Goal: Task Accomplishment & Management: Manage account settings

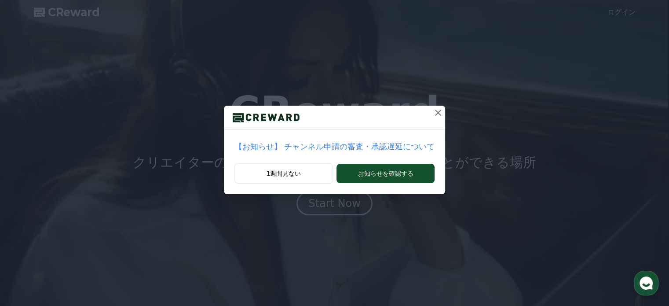
click at [440, 111] on icon at bounding box center [438, 112] width 11 height 11
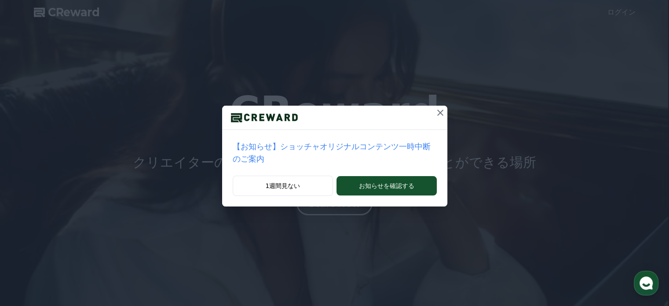
click at [441, 110] on icon at bounding box center [440, 112] width 11 height 11
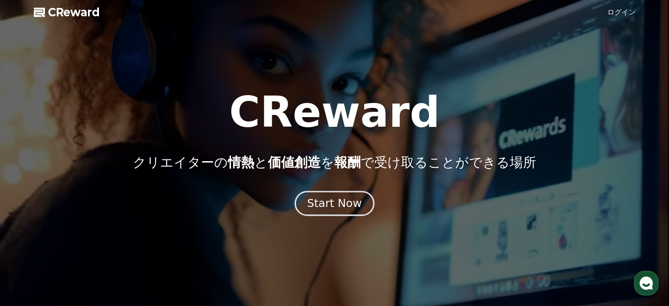
drag, startPoint x: 328, startPoint y: 203, endPoint x: 363, endPoint y: 197, distance: 35.6
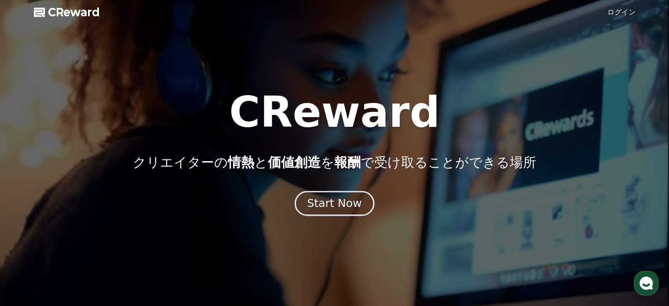
click at [328, 203] on div "Start Now" at bounding box center [334, 203] width 55 height 15
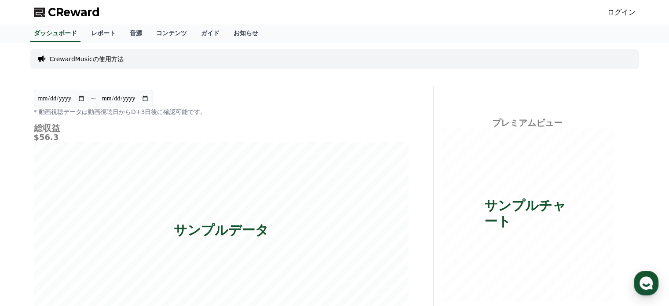
click at [625, 14] on link "ログイン" at bounding box center [621, 12] width 28 height 11
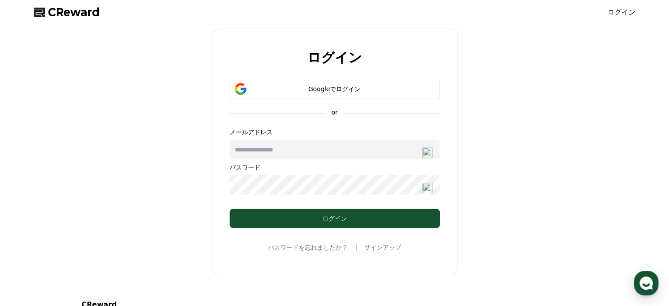
type input "**********"
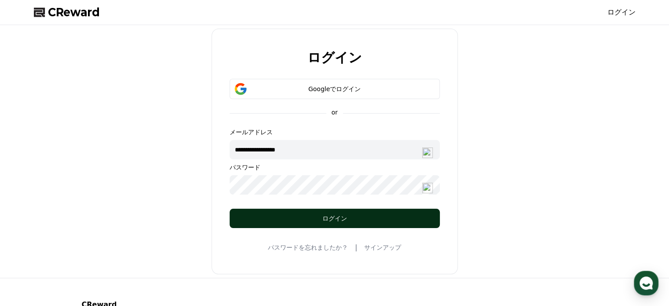
click at [336, 218] on div "ログイン" at bounding box center [334, 218] width 175 height 9
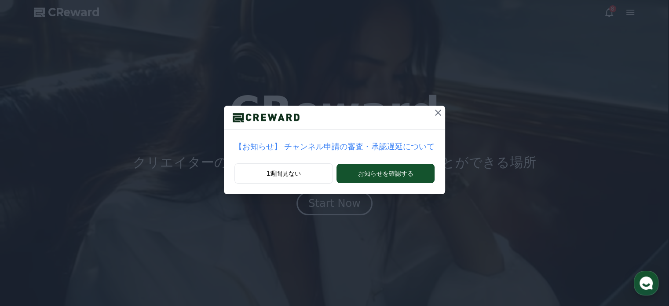
click at [437, 114] on icon at bounding box center [438, 112] width 11 height 11
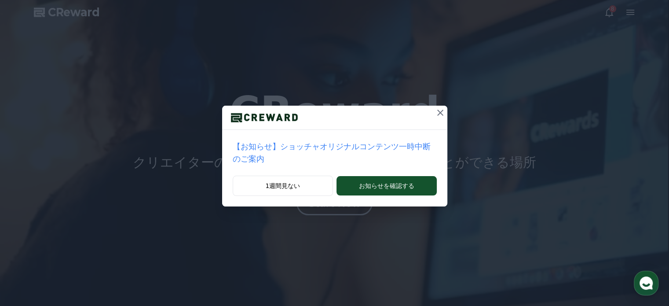
click at [440, 112] on icon at bounding box center [440, 112] width 6 height 6
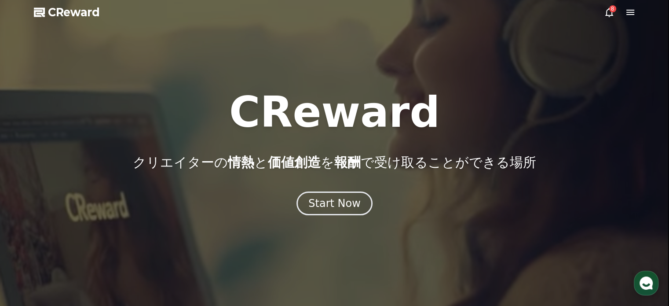
click at [631, 11] on icon at bounding box center [630, 12] width 11 height 11
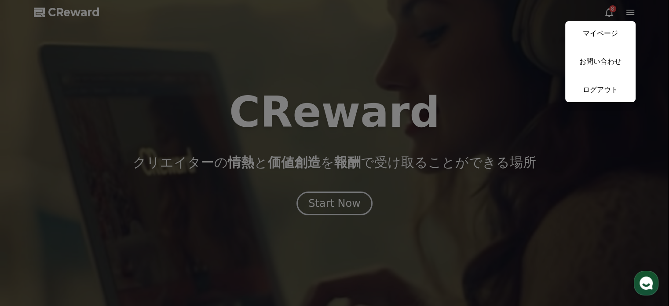
drag, startPoint x: 602, startPoint y: 29, endPoint x: 604, endPoint y: 38, distance: 8.6
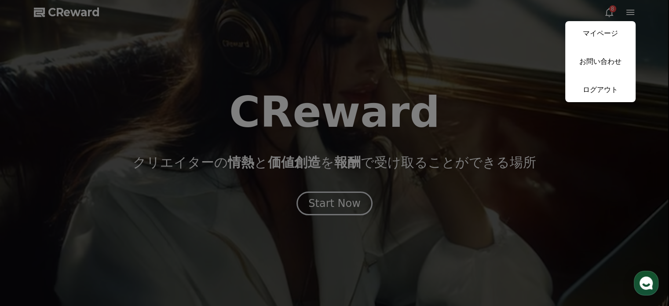
click at [602, 29] on link "マイページ" at bounding box center [600, 33] width 70 height 25
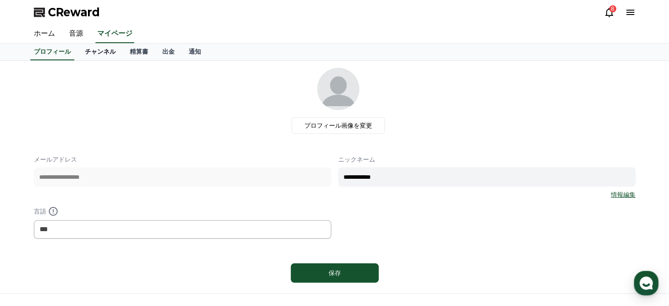
click at [98, 52] on link "チャンネル" at bounding box center [100, 52] width 45 height 17
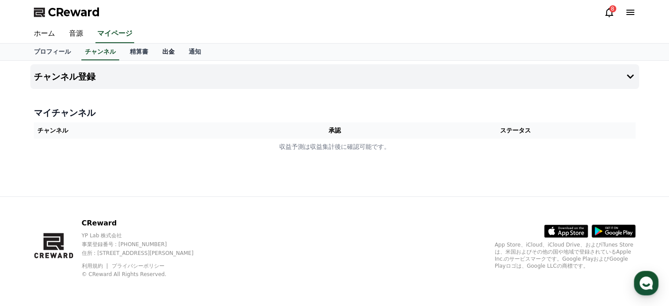
click at [166, 55] on link "出金" at bounding box center [168, 52] width 26 height 17
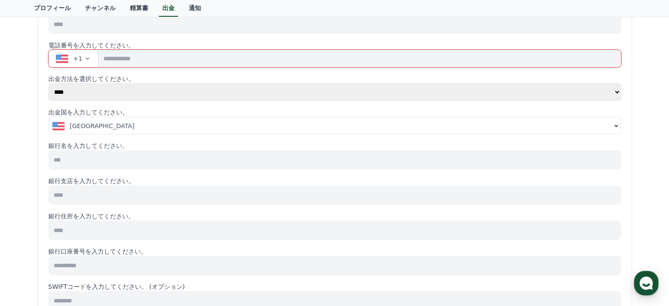
scroll to position [44, 0]
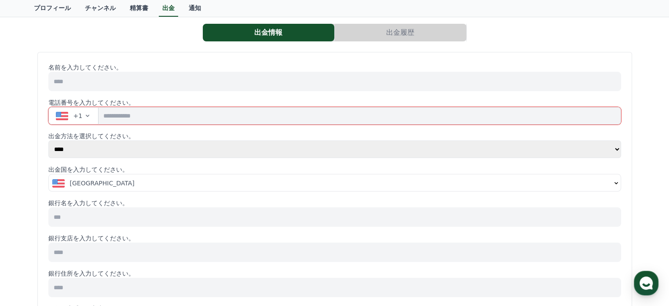
click at [87, 115] on icon "button" at bounding box center [87, 115] width 7 height 7
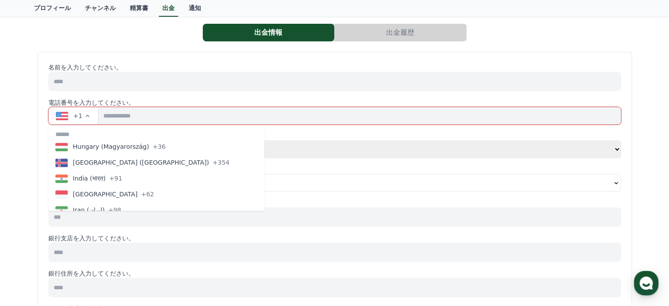
scroll to position [1539, 0]
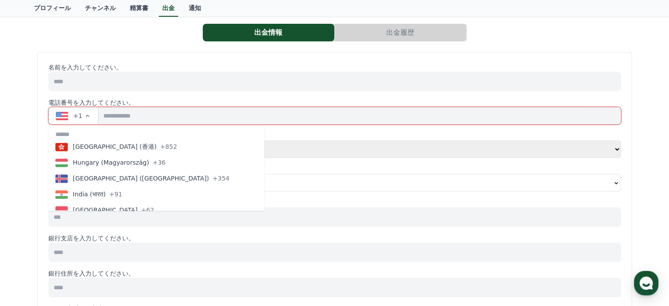
click at [114, 148] on span "Hong Kong (香港)" at bounding box center [115, 146] width 84 height 9
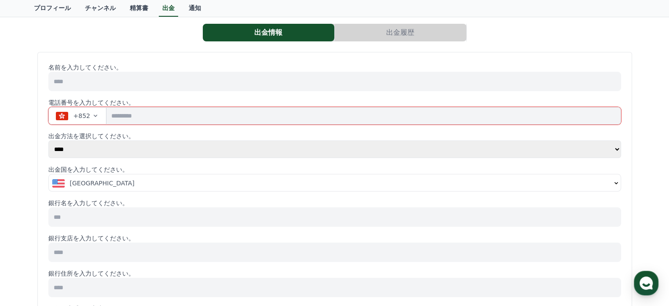
click at [614, 182] on icon "button" at bounding box center [616, 182] width 7 height 7
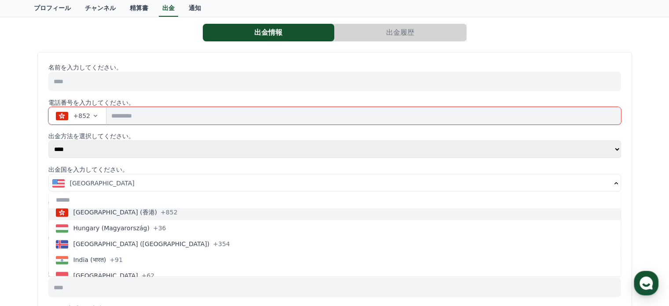
click at [205, 215] on button "Hong Kong (香港) +852" at bounding box center [335, 212] width 572 height 16
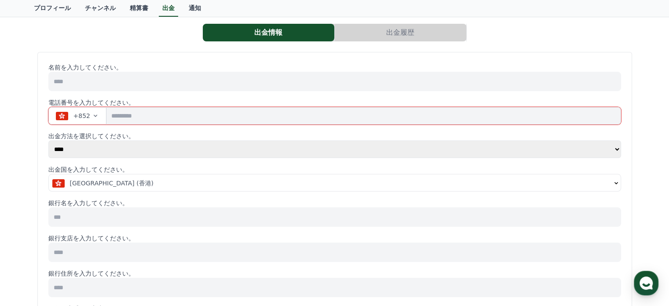
click at [617, 149] on select "**** ******" at bounding box center [334, 149] width 573 height 18
select select "******"
click at [48, 140] on select "**** ******" at bounding box center [334, 149] width 573 height 18
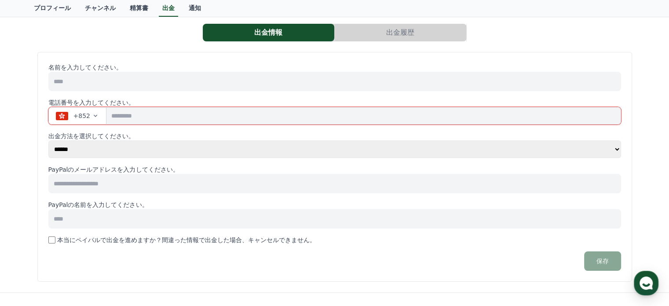
click at [139, 117] on input "tel" at bounding box center [363, 116] width 514 height 18
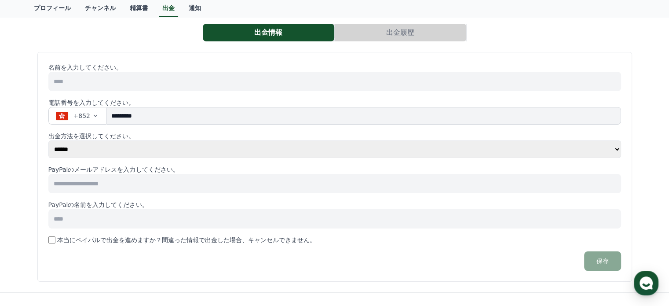
scroll to position [0, 0]
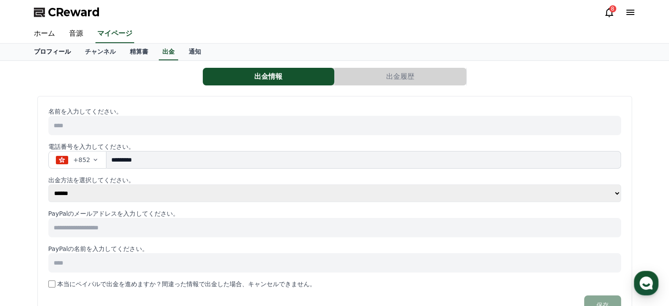
type input "*********"
click at [50, 51] on link "プロフィール" at bounding box center [52, 52] width 51 height 17
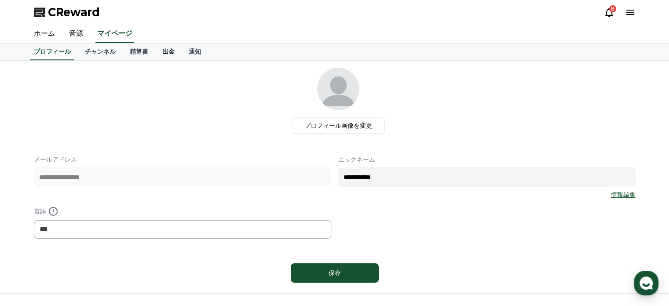
click at [171, 54] on link "出金" at bounding box center [168, 52] width 26 height 17
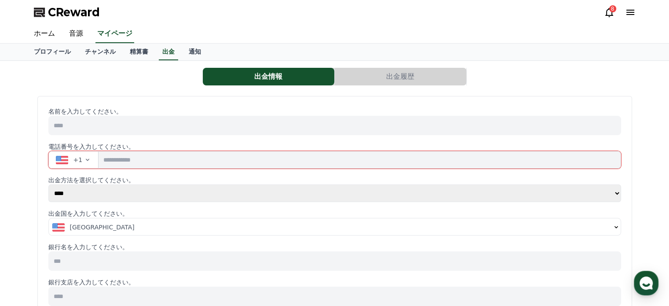
click at [91, 163] on button "+1" at bounding box center [73, 160] width 51 height 18
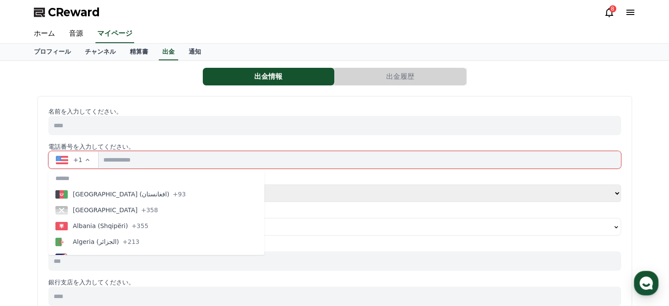
click at [110, 163] on input "tel" at bounding box center [359, 160] width 522 height 18
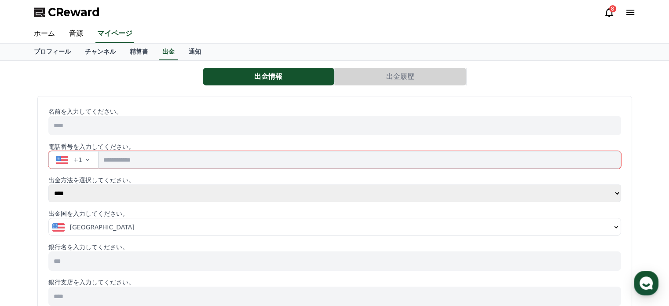
click at [86, 161] on icon "button" at bounding box center [87, 159] width 7 height 7
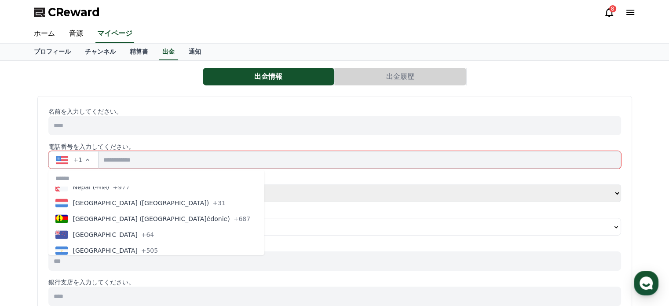
scroll to position [2462, 0]
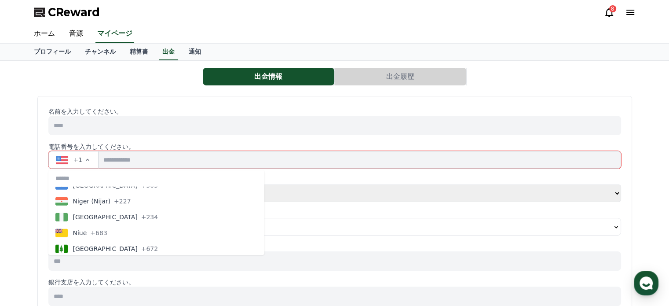
click at [92, 127] on input at bounding box center [334, 125] width 573 height 19
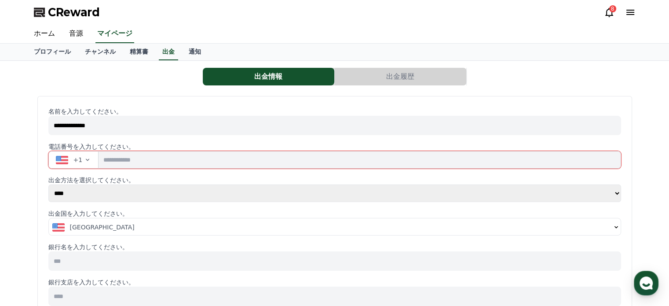
type input "**********"
click at [86, 160] on icon "button" at bounding box center [87, 159] width 7 height 7
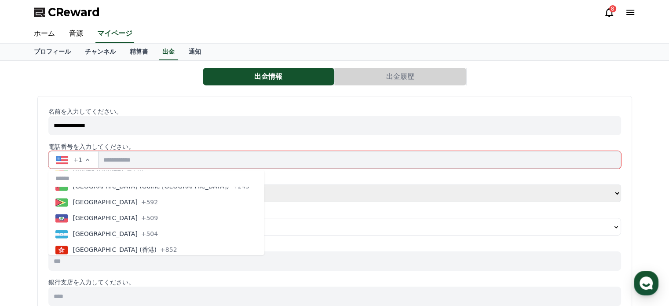
scroll to position [1495, 0]
click at [160, 233] on span "+852" at bounding box center [168, 234] width 17 height 9
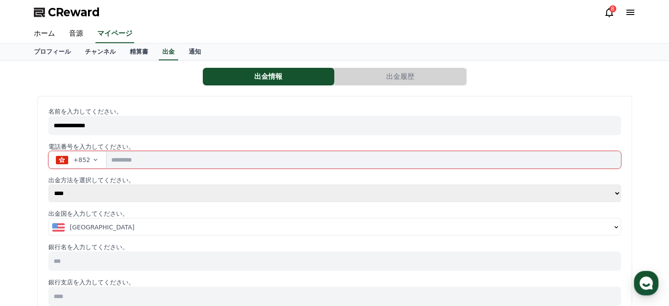
click at [142, 162] on input "tel" at bounding box center [363, 160] width 514 height 18
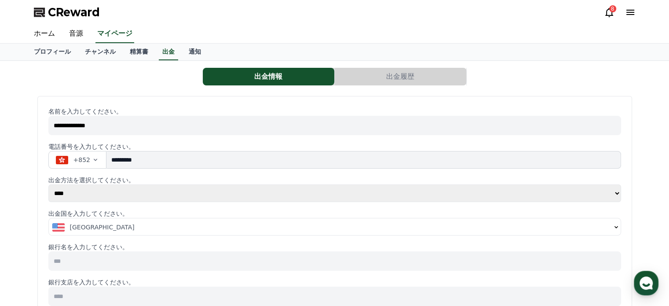
type input "*********"
click at [614, 193] on select "**** ******" at bounding box center [334, 193] width 573 height 18
select select "******"
click at [48, 184] on select "**** ******" at bounding box center [334, 193] width 573 height 18
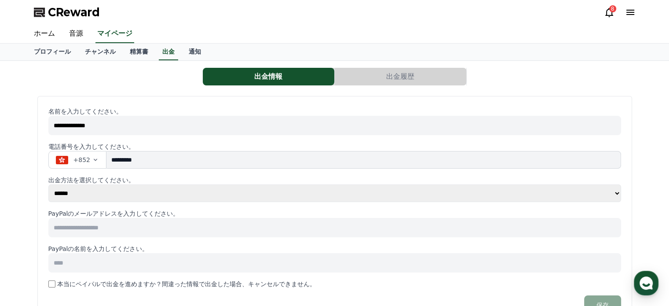
click at [108, 227] on input at bounding box center [334, 227] width 573 height 19
type input "**********"
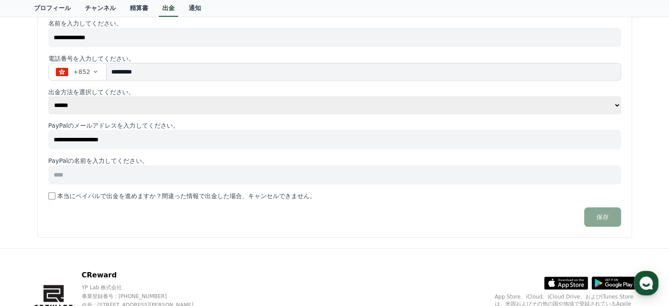
click at [106, 173] on input at bounding box center [334, 174] width 573 height 19
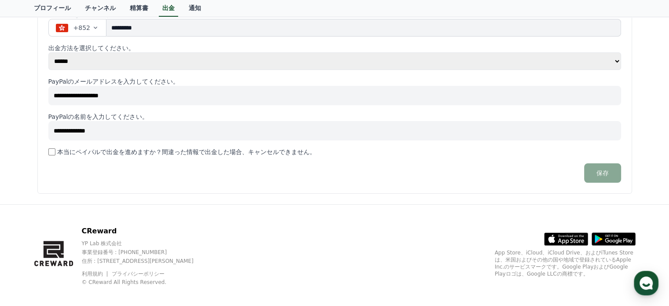
scroll to position [139, 0]
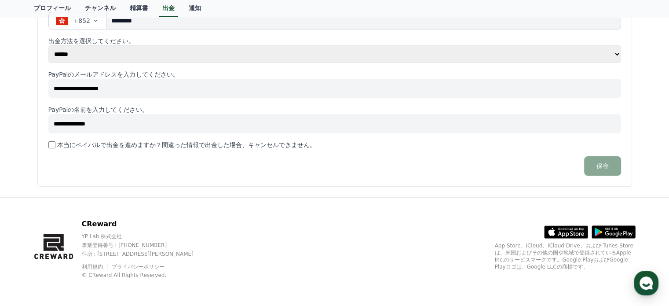
type input "**********"
click at [603, 163] on button "保存" at bounding box center [602, 165] width 37 height 19
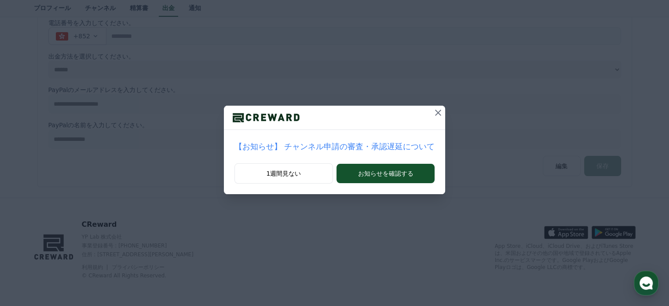
click at [436, 112] on icon at bounding box center [438, 112] width 11 height 11
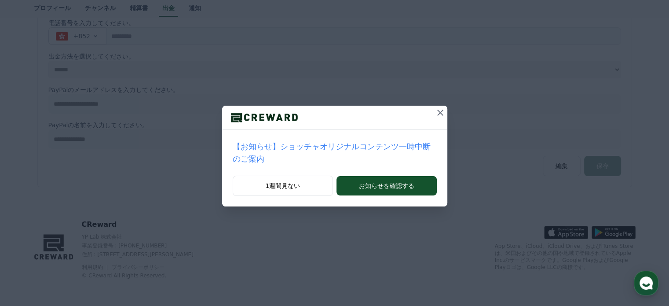
click at [442, 112] on icon at bounding box center [440, 112] width 11 height 11
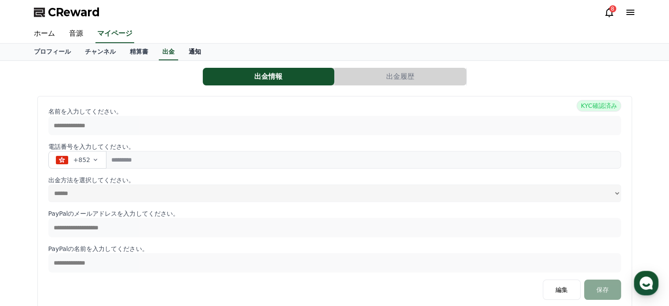
click at [194, 51] on link "通知" at bounding box center [195, 52] width 26 height 17
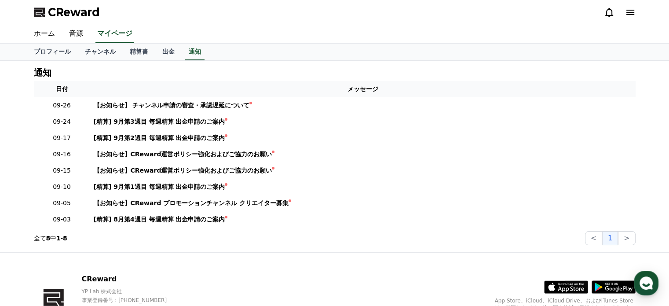
click at [631, 13] on icon at bounding box center [630, 12] width 11 height 11
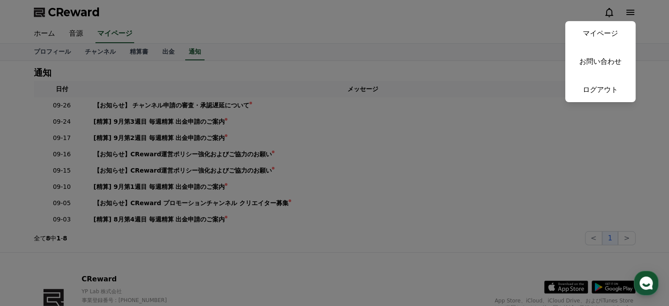
click at [631, 13] on button "close" at bounding box center [334, 153] width 669 height 306
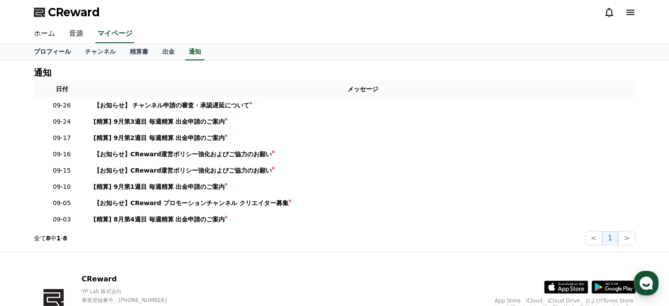
click at [42, 32] on link "ホーム" at bounding box center [44, 34] width 35 height 18
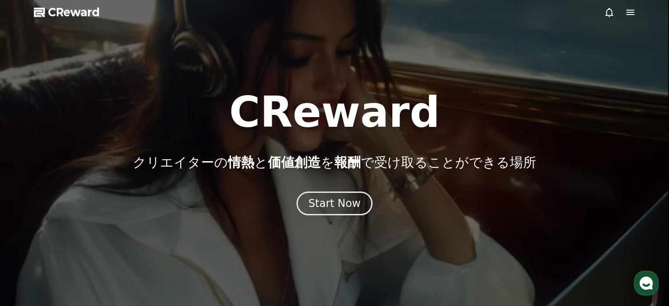
drag, startPoint x: 325, startPoint y: 199, endPoint x: 379, endPoint y: 202, distance: 53.7
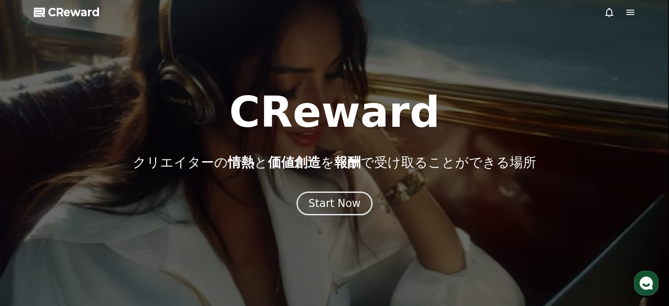
click at [325, 199] on div "Start Now" at bounding box center [334, 203] width 52 height 14
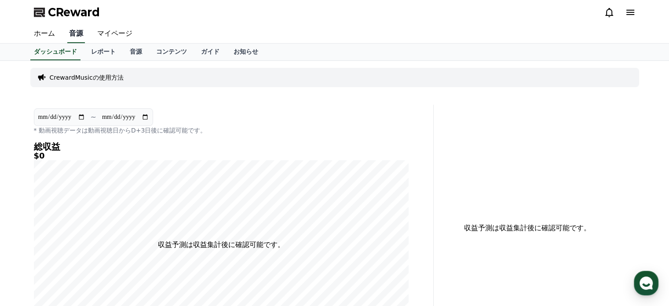
click at [76, 32] on link "音源" at bounding box center [76, 34] width 18 height 18
click at [138, 52] on link "音源" at bounding box center [136, 52] width 26 height 17
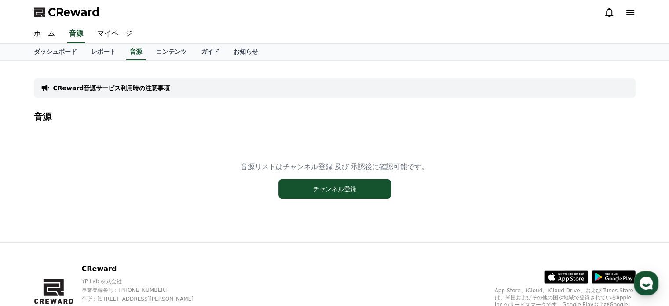
click at [626, 10] on icon at bounding box center [630, 12] width 8 height 5
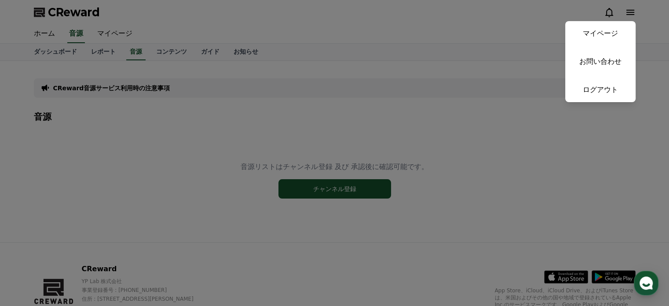
click at [627, 11] on button "close" at bounding box center [334, 153] width 669 height 306
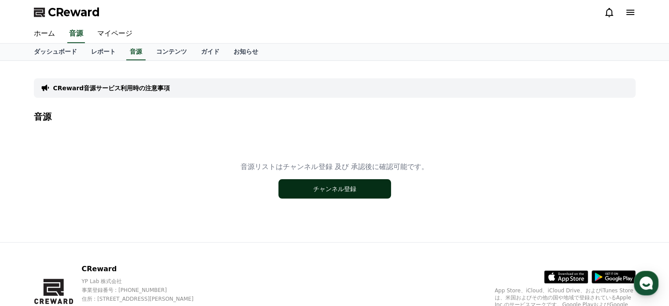
click at [336, 187] on button "チャンネル登録" at bounding box center [334, 188] width 113 height 19
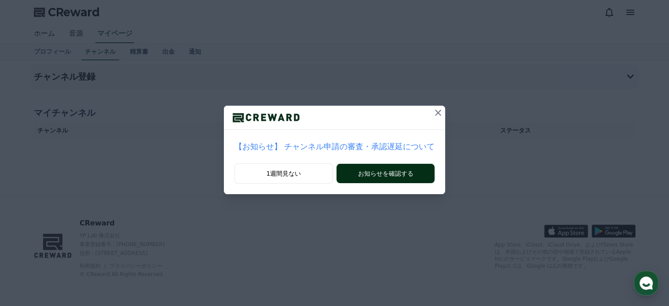
click at [400, 170] on button "お知らせを確認する" at bounding box center [385, 173] width 98 height 19
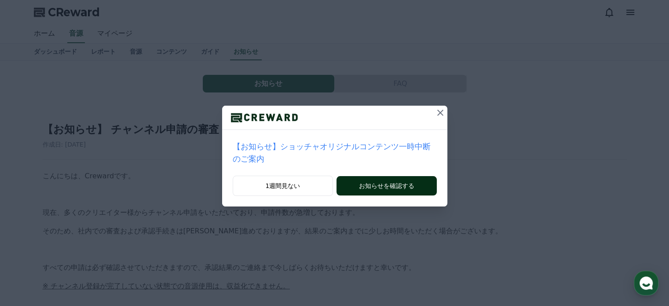
click at [378, 187] on button "お知らせを確認する" at bounding box center [386, 185] width 100 height 19
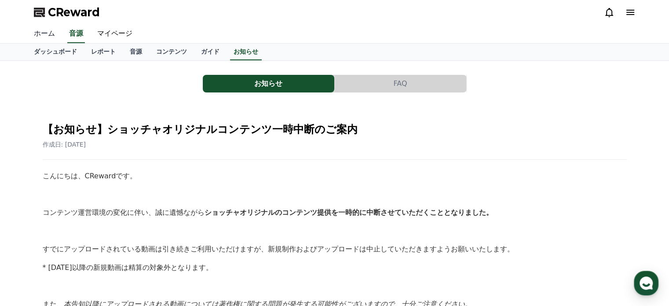
click at [43, 33] on link "ホーム" at bounding box center [44, 34] width 35 height 18
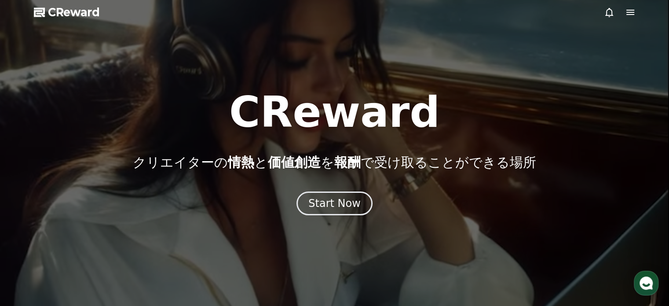
drag, startPoint x: 342, startPoint y: 197, endPoint x: 382, endPoint y: 209, distance: 41.6
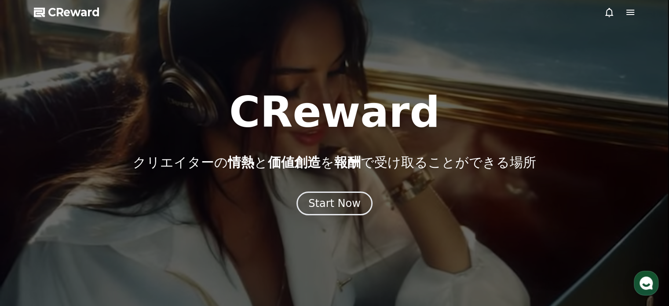
click at [342, 197] on div "Start Now" at bounding box center [334, 203] width 52 height 14
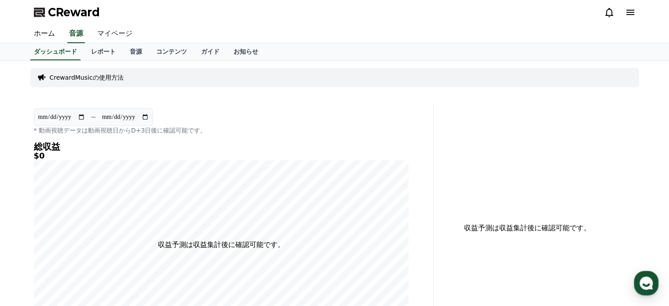
click at [116, 33] on link "マイページ" at bounding box center [114, 34] width 49 height 18
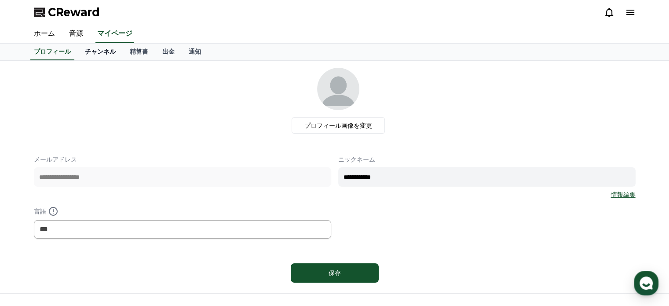
click at [102, 51] on link "チャンネル" at bounding box center [100, 52] width 45 height 17
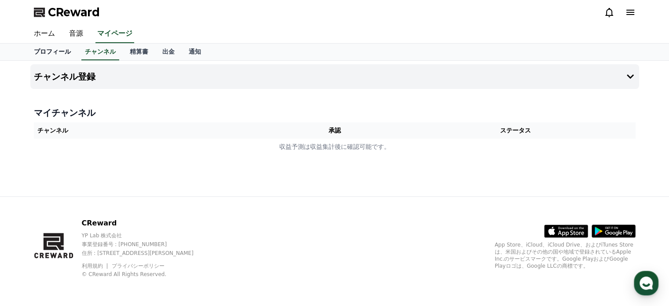
click at [55, 52] on link "プロフィール" at bounding box center [52, 52] width 51 height 17
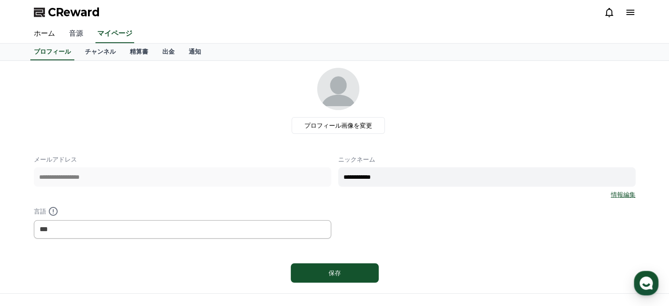
click at [86, 33] on link "音源" at bounding box center [76, 34] width 28 height 18
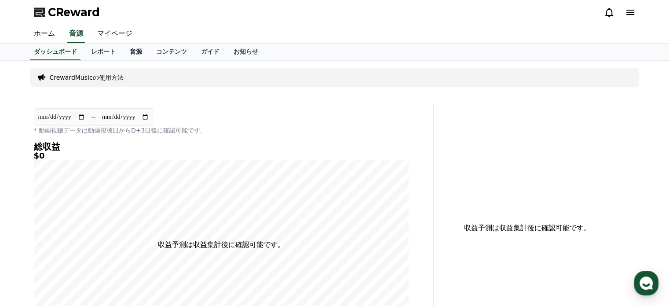
click at [134, 51] on link "音源" at bounding box center [136, 52] width 26 height 17
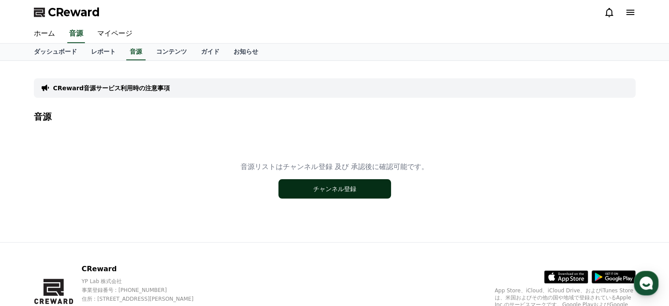
click at [332, 186] on button "チャンネル登録" at bounding box center [334, 188] width 113 height 19
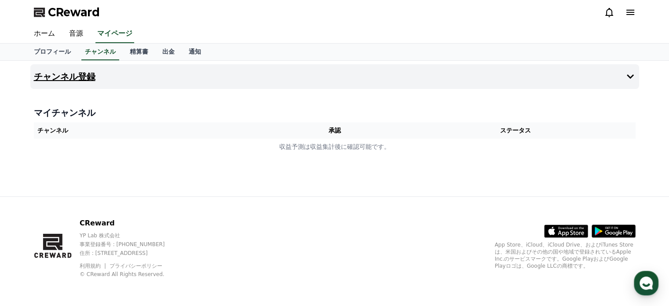
click at [632, 75] on icon at bounding box center [630, 76] width 7 height 4
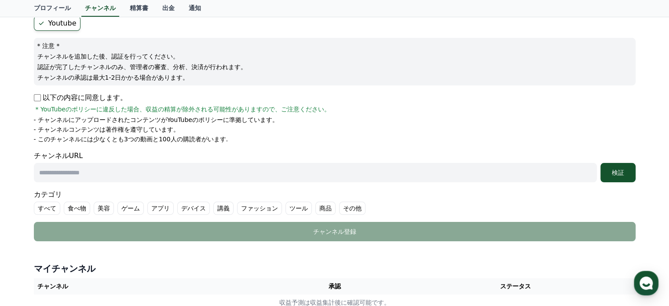
scroll to position [28, 0]
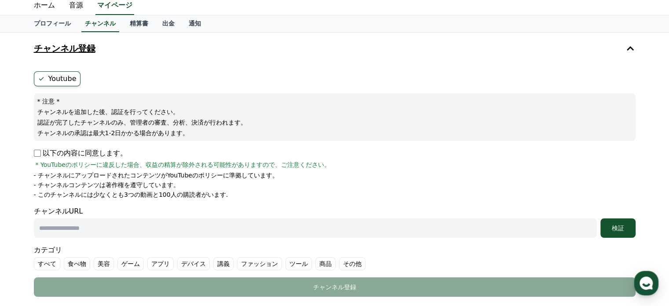
click at [61, 79] on label "Youtube" at bounding box center [57, 78] width 47 height 15
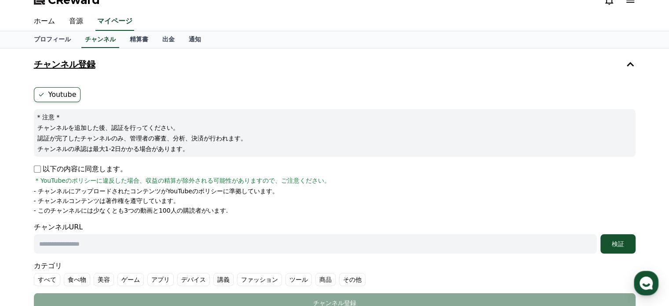
scroll to position [0, 0]
